Goal: Task Accomplishment & Management: Manage account settings

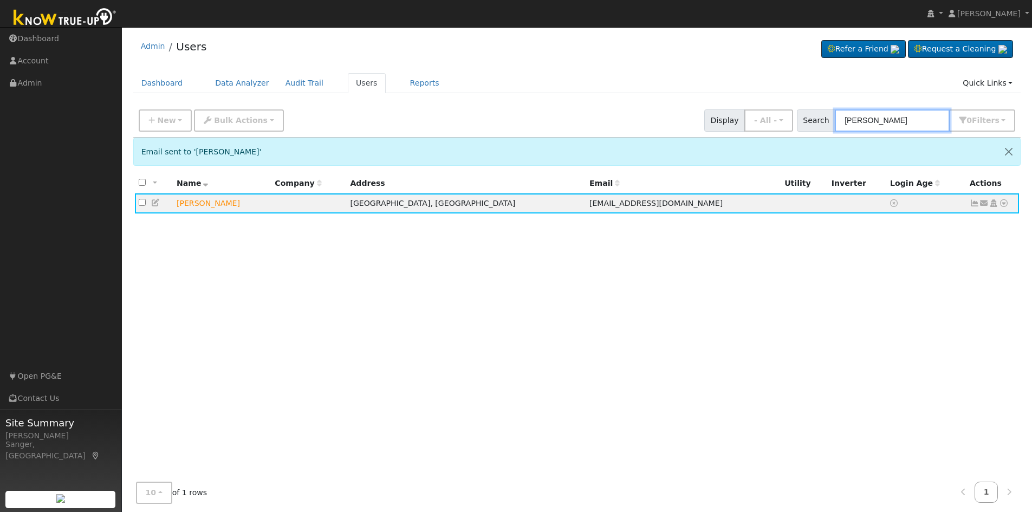
drag, startPoint x: 899, startPoint y: 123, endPoint x: 837, endPoint y: 125, distance: 61.8
click at [838, 125] on div "Search [PERSON_NAME] 0 Filter s My accounts Role Show - All - Show Leads Admin …" at bounding box center [906, 120] width 219 height 22
paste input "[PERSON_NAME]"
type input "[PERSON_NAME]"
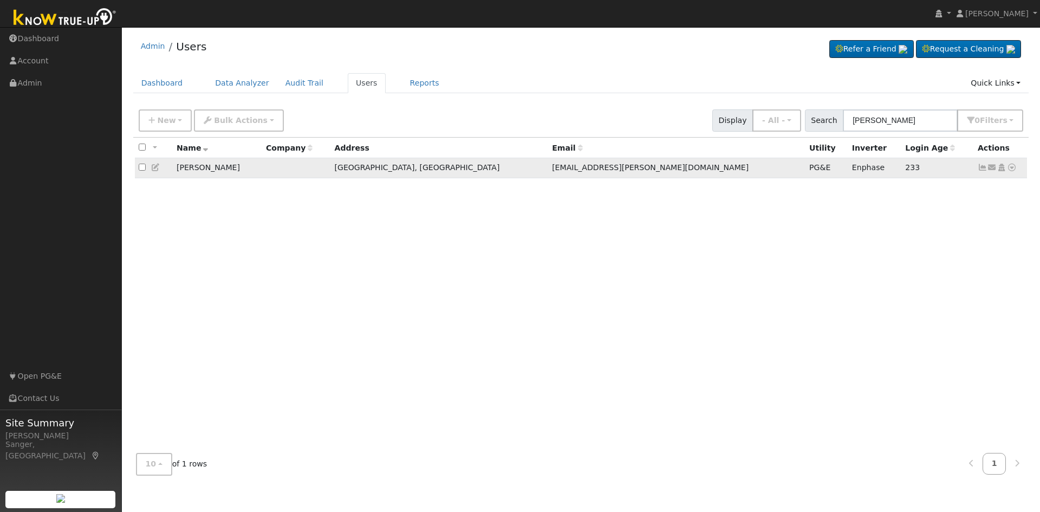
click at [981, 171] on icon at bounding box center [982, 168] width 10 height 8
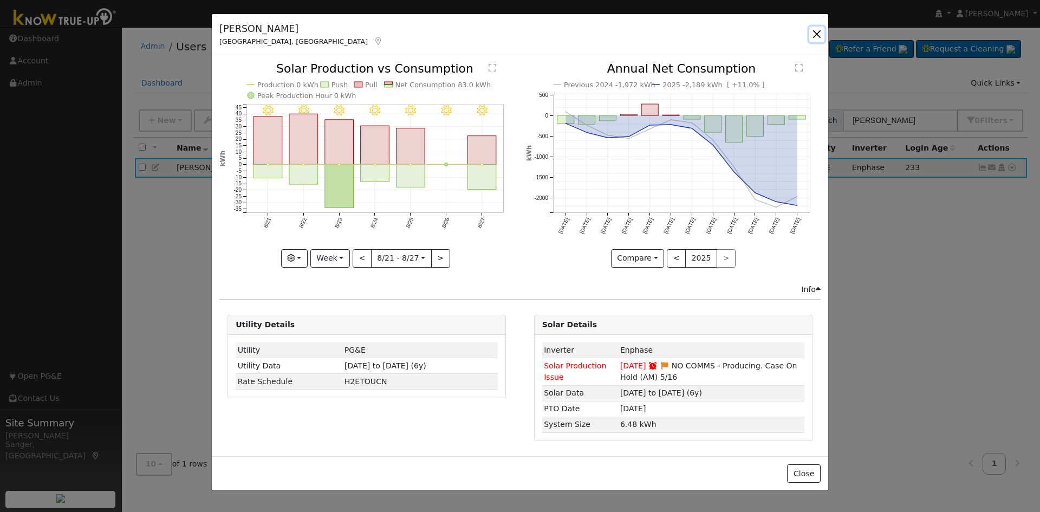
click at [813, 30] on button "button" at bounding box center [816, 34] width 15 height 15
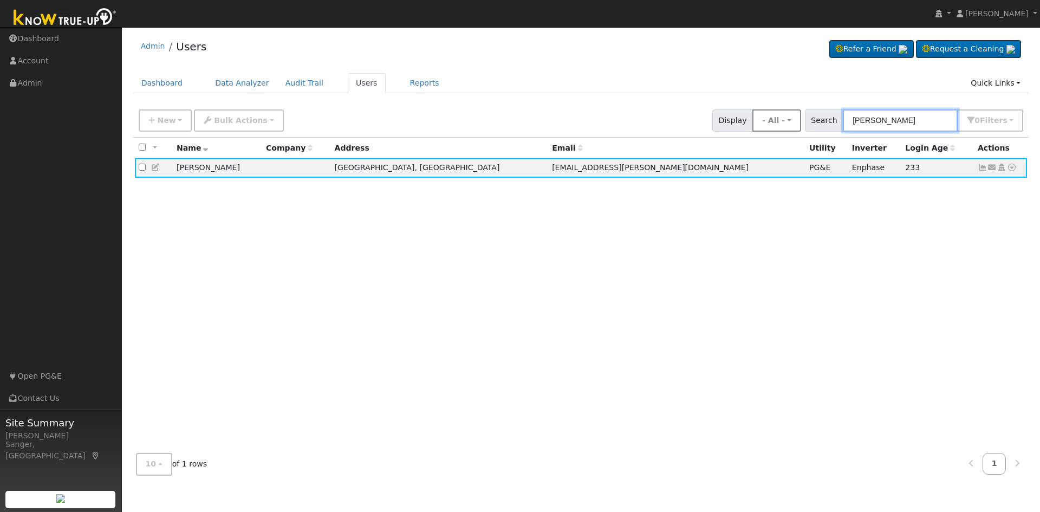
drag, startPoint x: 929, startPoint y: 119, endPoint x: 797, endPoint y: 124, distance: 132.2
click at [797, 124] on div "New Add User Quick Add Quick Connect Quick Convert Lead Bulk Actions Send Email…" at bounding box center [580, 119] width 889 height 26
paste input "[PERSON_NAME] and [PERSON_NAME]"
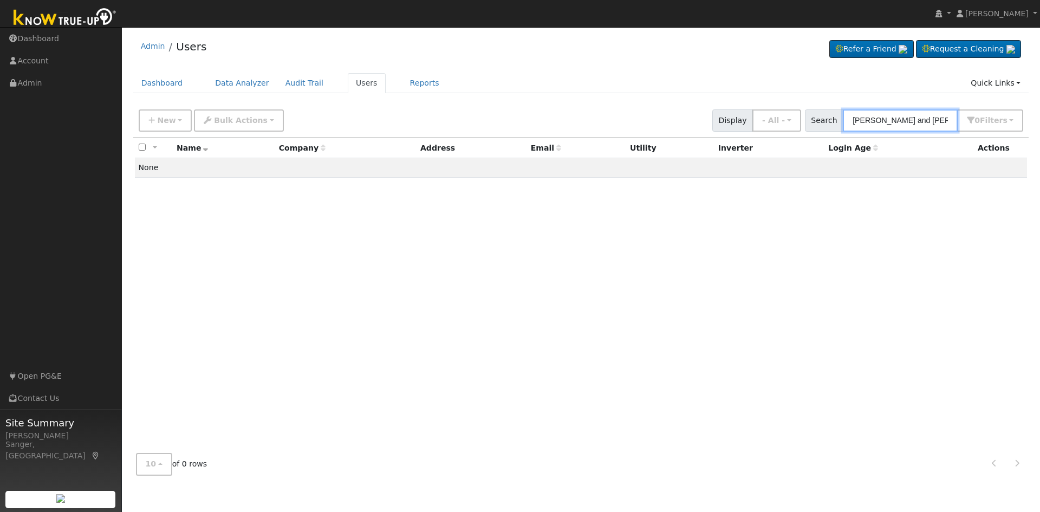
drag, startPoint x: 913, startPoint y: 121, endPoint x: 854, endPoint y: 126, distance: 58.7
click at [854, 126] on input "[PERSON_NAME] and [PERSON_NAME]" at bounding box center [900, 120] width 115 height 22
type input "[PERSON_NAME]"
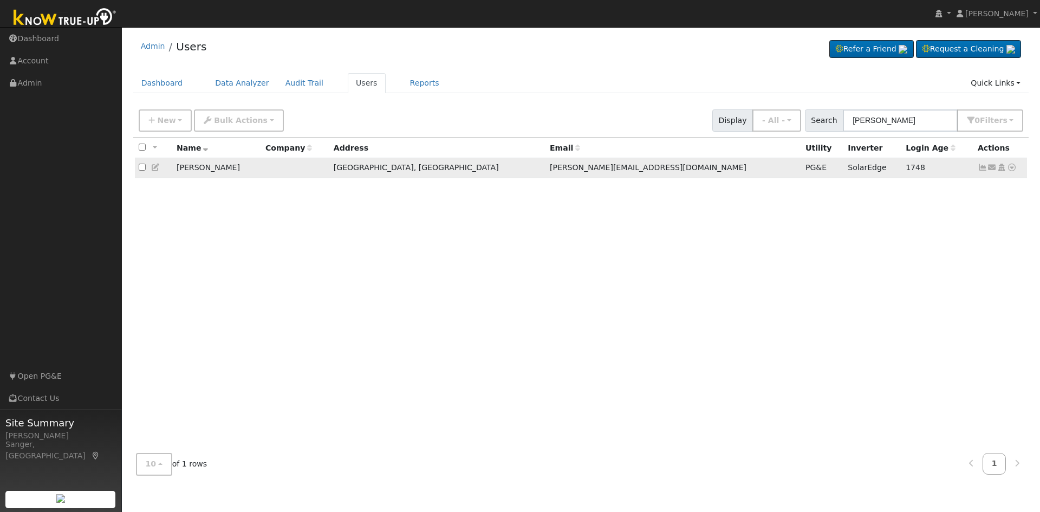
click at [982, 169] on icon at bounding box center [982, 168] width 10 height 8
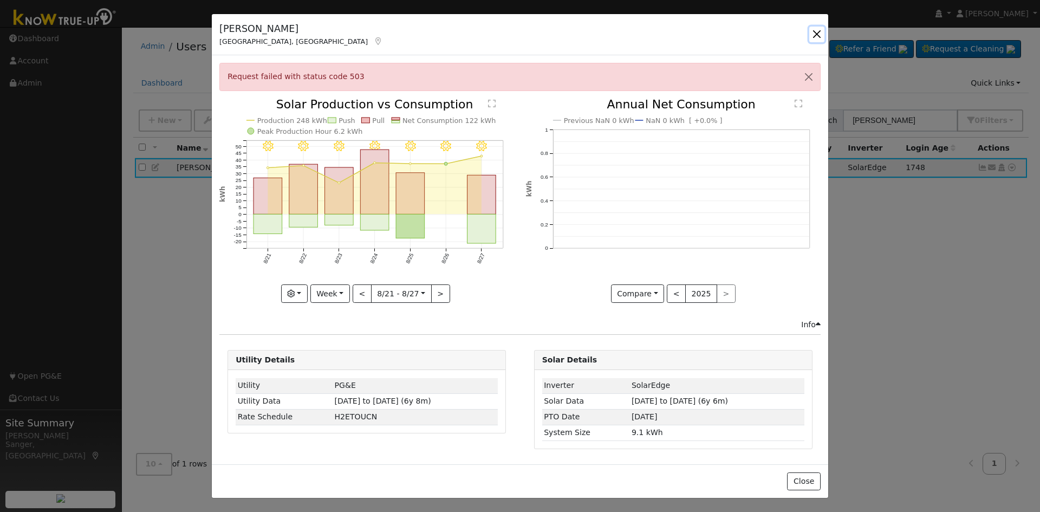
click at [815, 32] on button "button" at bounding box center [816, 34] width 15 height 15
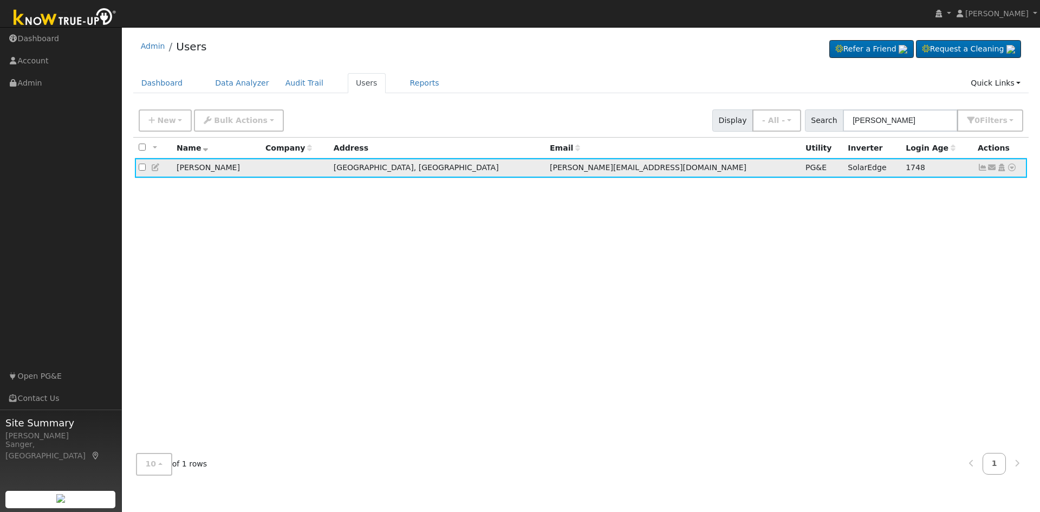
click at [983, 168] on icon at bounding box center [982, 168] width 10 height 8
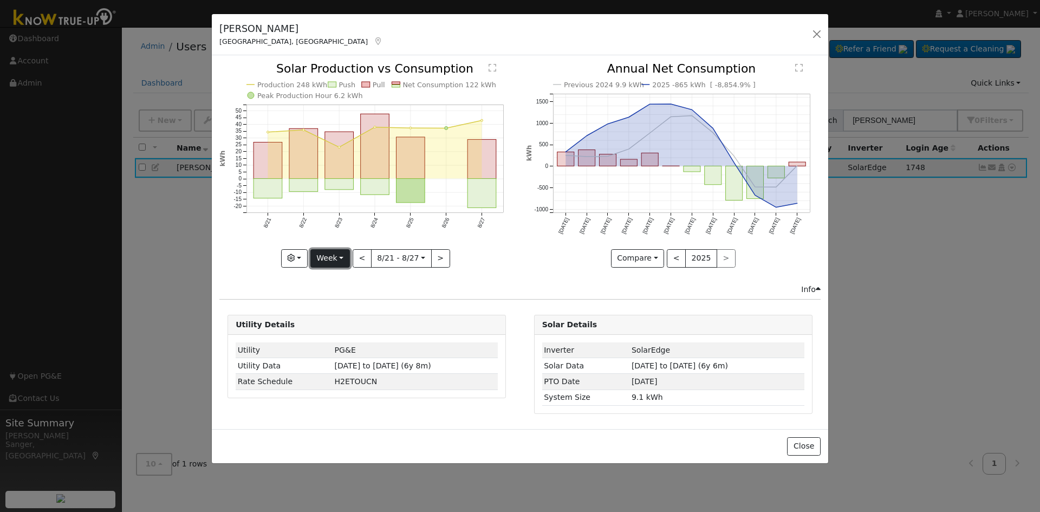
click at [326, 258] on button "Week" at bounding box center [330, 258] width 40 height 18
click at [334, 327] on link "Year" at bounding box center [348, 325] width 75 height 15
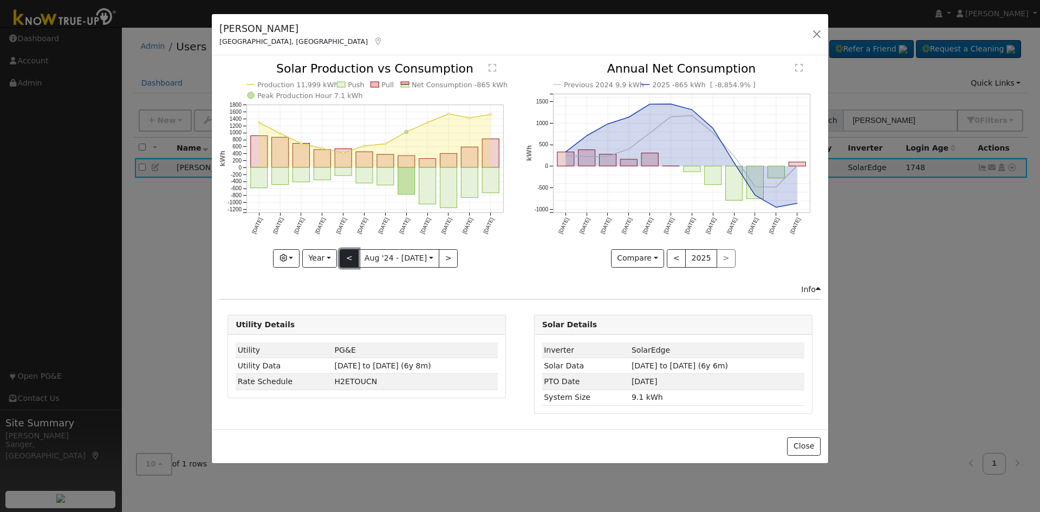
click at [353, 259] on button "<" at bounding box center [349, 258] width 19 height 18
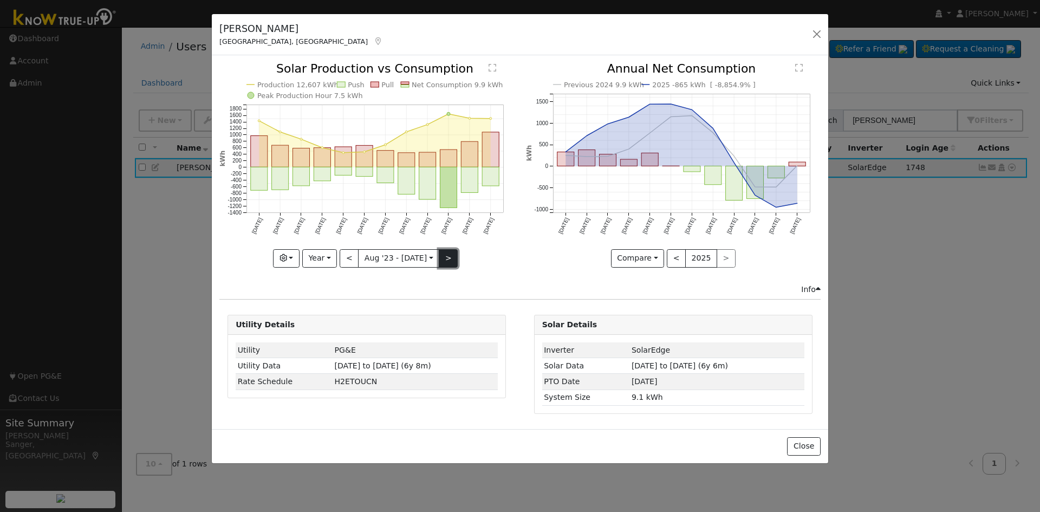
click at [442, 257] on button ">" at bounding box center [448, 258] width 19 height 18
type input "[DATE]"
